Goal: Transaction & Acquisition: Download file/media

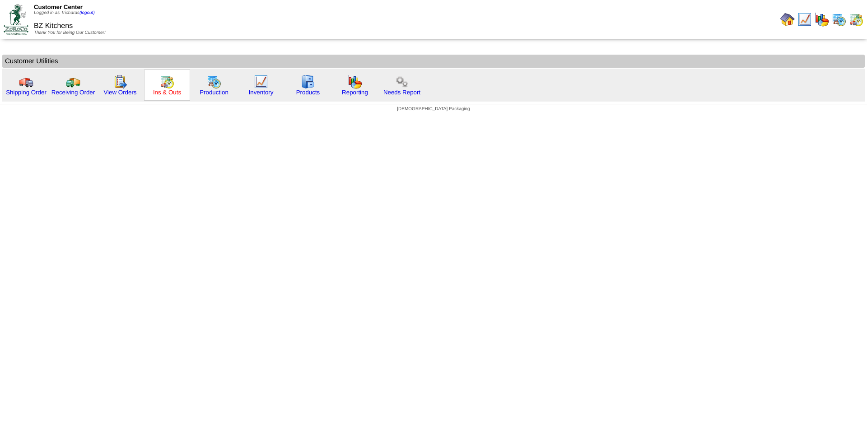
click at [168, 90] on link "Ins & Outs" at bounding box center [167, 92] width 28 height 7
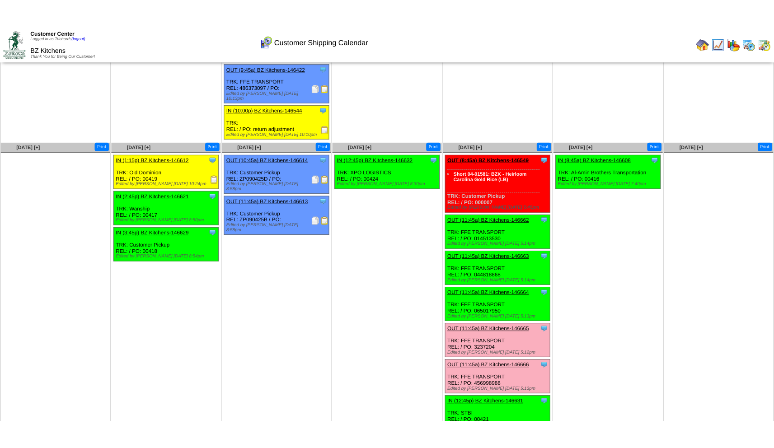
scroll to position [177, 0]
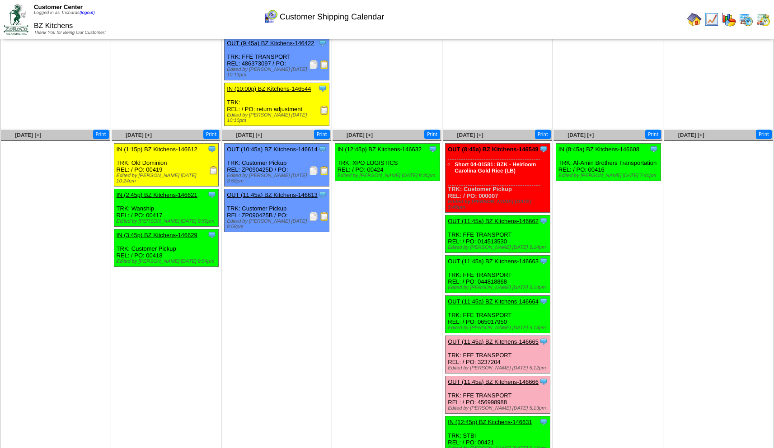
click at [491, 342] on div "Clone Item OUT (11:45a) BZ Kitchens-146665 BZ Kitchens ScheduleID: 146665 105 C…" at bounding box center [497, 354] width 105 height 37
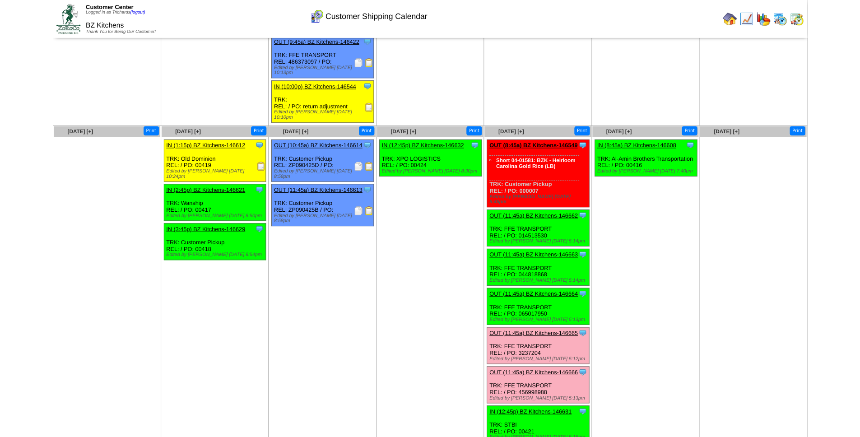
scroll to position [166, 0]
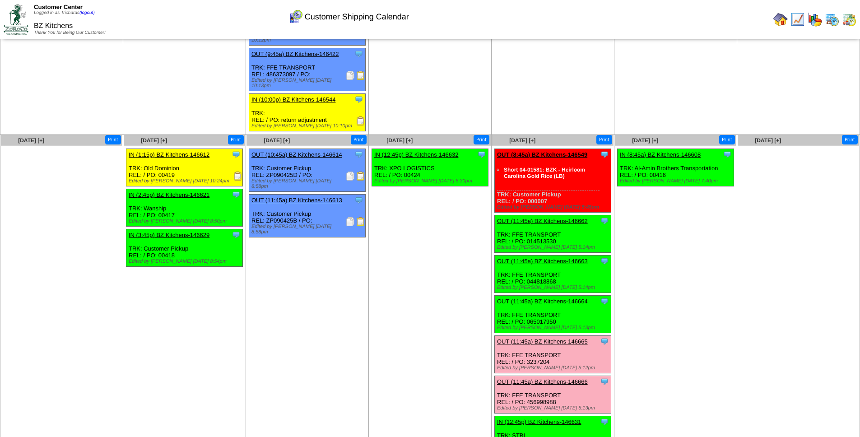
click at [783, 20] on img at bounding box center [781, 19] width 14 height 14
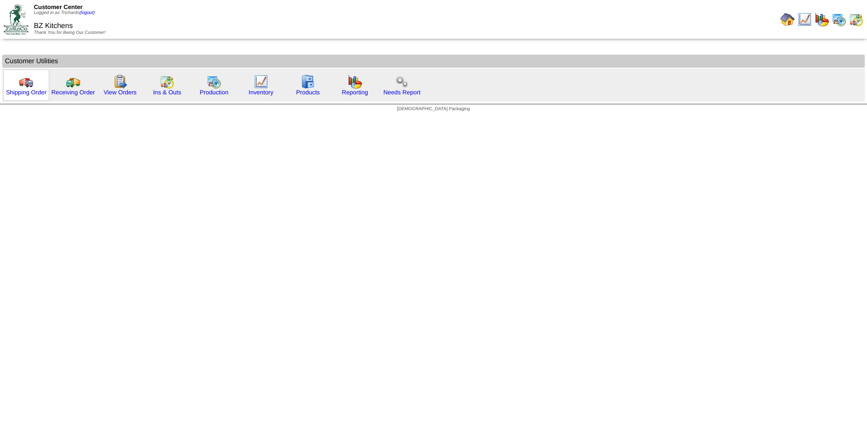
click at [25, 86] on img at bounding box center [26, 82] width 14 height 14
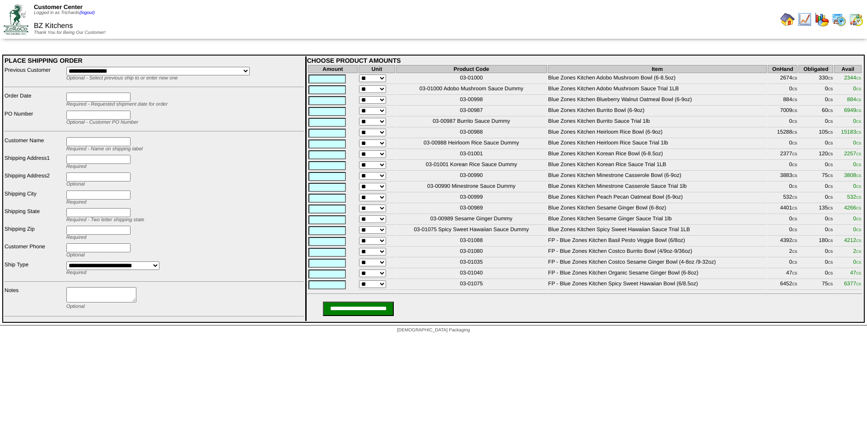
click at [783, 19] on img at bounding box center [787, 19] width 14 height 14
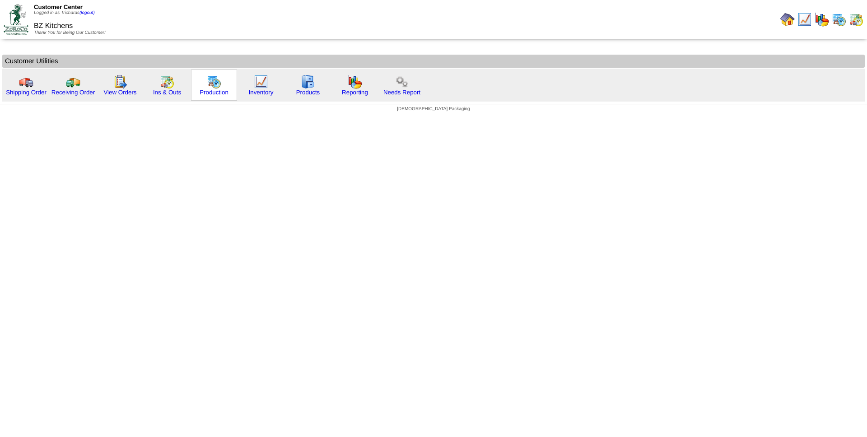
click at [212, 85] on img at bounding box center [214, 82] width 14 height 14
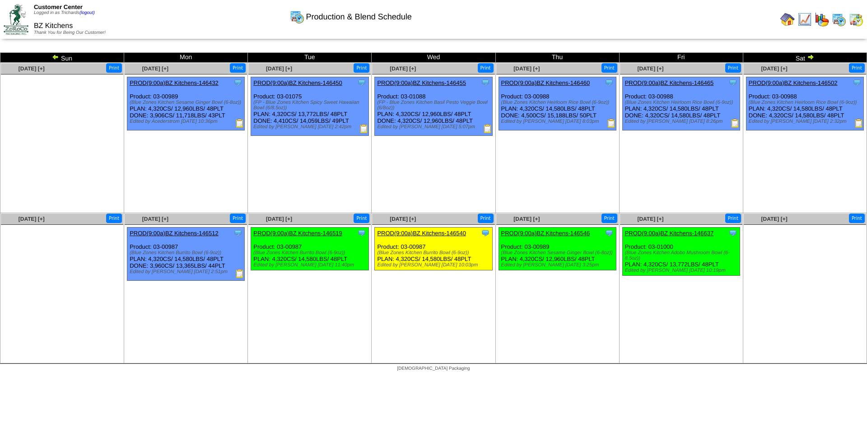
click at [811, 58] on img at bounding box center [810, 56] width 7 height 7
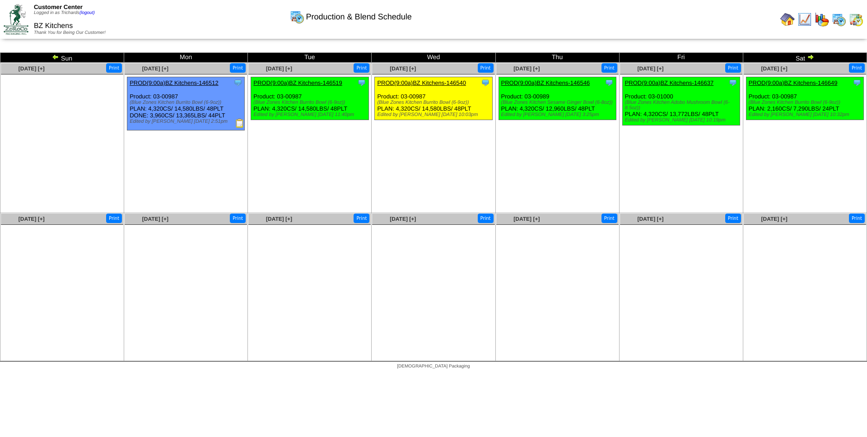
click at [783, 18] on img at bounding box center [787, 19] width 14 height 14
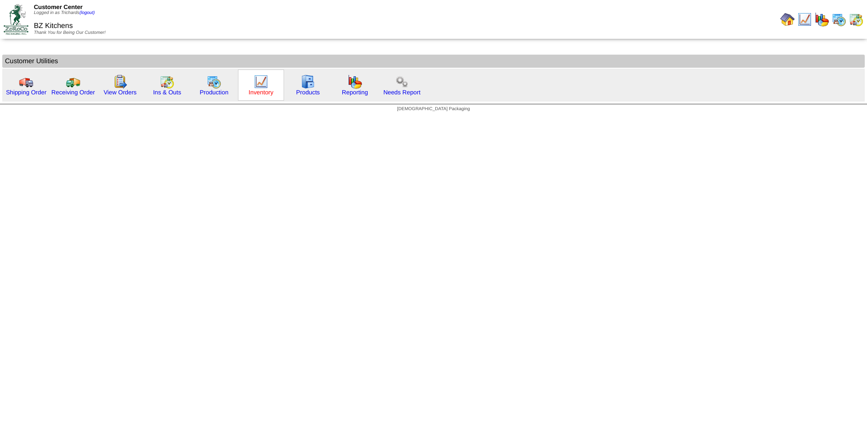
click at [269, 90] on link "Inventory" at bounding box center [261, 92] width 25 height 7
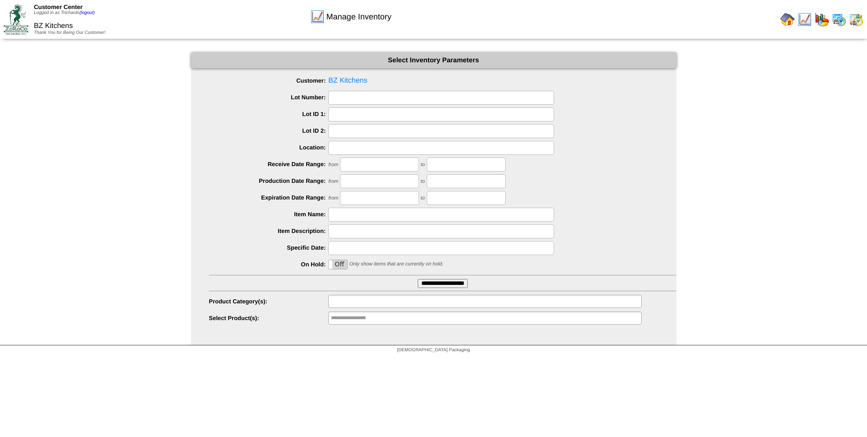
click at [387, 304] on input "text" at bounding box center [360, 301] width 58 height 11
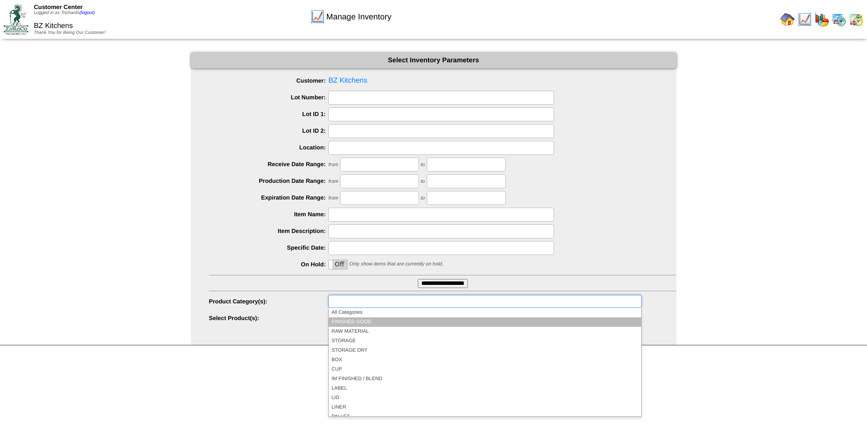
click at [379, 322] on li "FINISHED GOOD" at bounding box center [485, 321] width 312 height 9
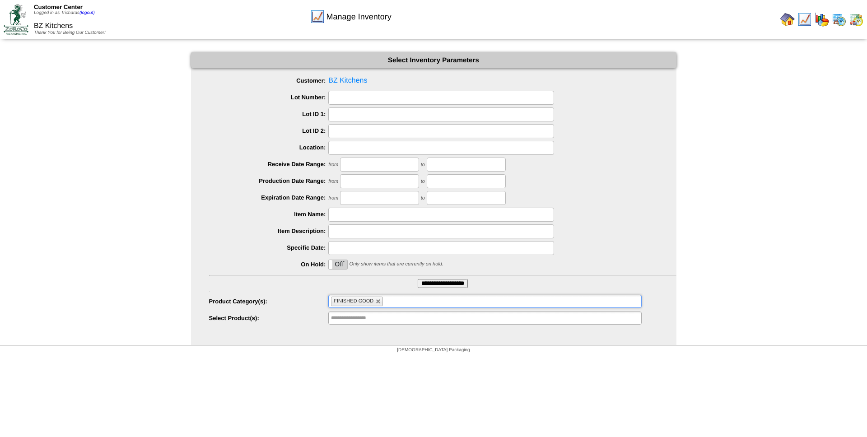
click at [751, 273] on div "Manage Inventory Select Inventory Parameters Customer: BZ Kitchens Lot Number: …" at bounding box center [433, 198] width 867 height 293
click at [456, 284] on input "**********" at bounding box center [443, 283] width 50 height 9
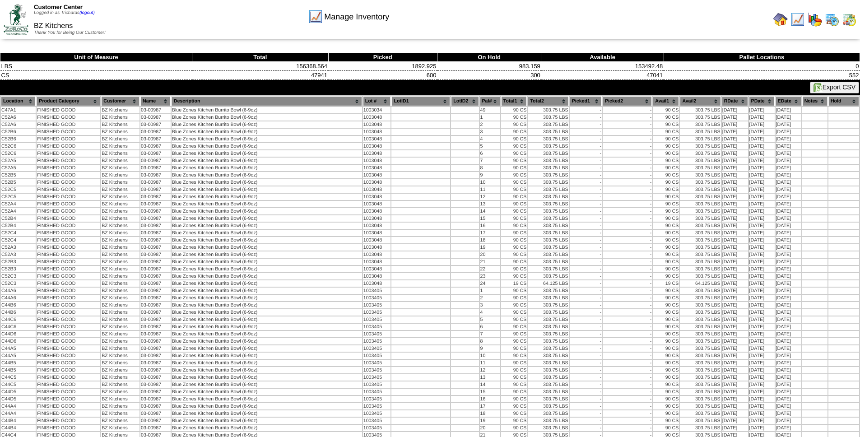
click at [836, 89] on button "Export CSV" at bounding box center [834, 88] width 49 height 12
